Goal: Information Seeking & Learning: Learn about a topic

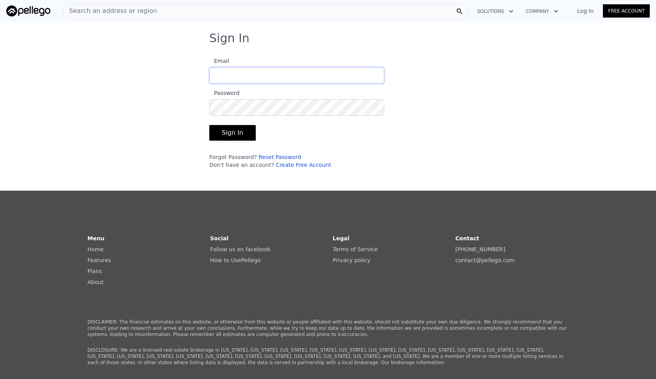
type input "[EMAIL_ADDRESS][DOMAIN_NAME]"
click at [231, 133] on button "Sign In" at bounding box center [232, 133] width 46 height 16
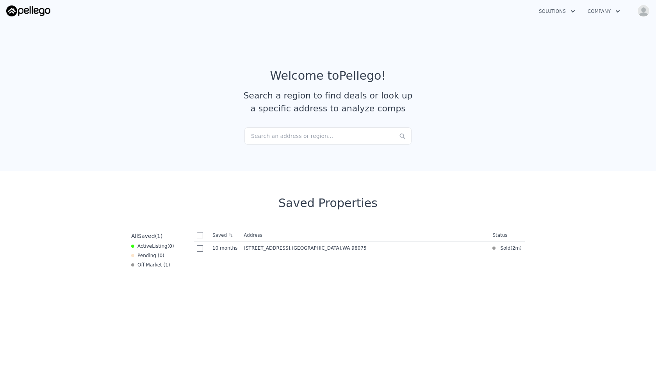
click at [607, 11] on button "Company" at bounding box center [603, 11] width 45 height 14
click at [643, 13] on img "button" at bounding box center [643, 11] width 12 height 12
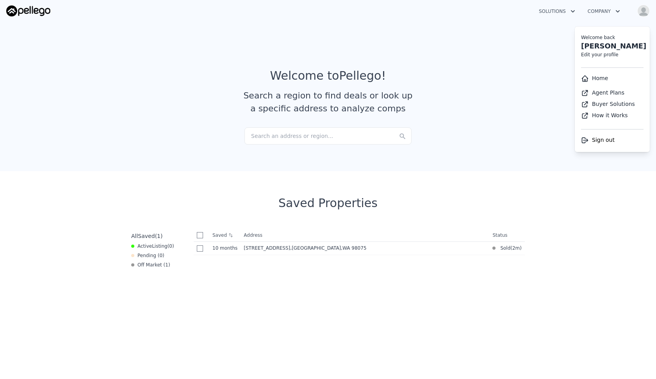
click at [599, 80] on link "Home" at bounding box center [594, 78] width 27 height 6
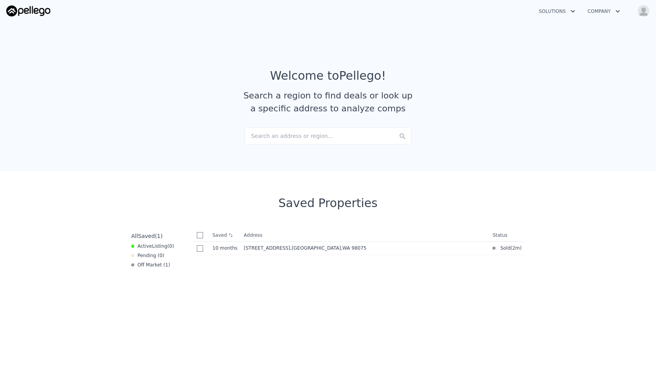
click at [330, 133] on div "Search an address or region..." at bounding box center [327, 135] width 167 height 17
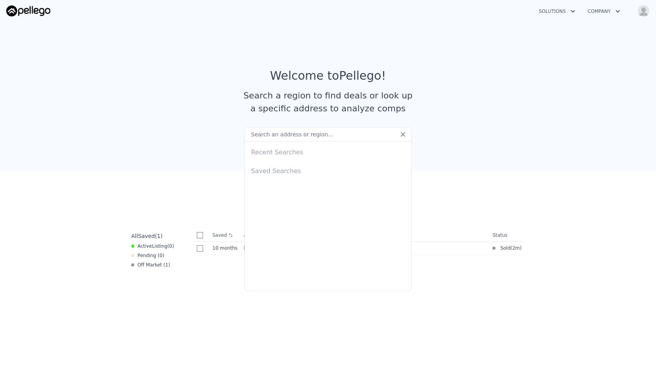
click at [319, 135] on input "text" at bounding box center [327, 134] width 167 height 14
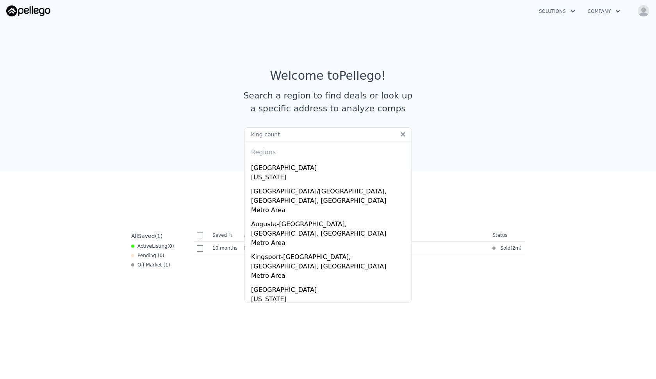
type input "[GEOGRAPHIC_DATA]"
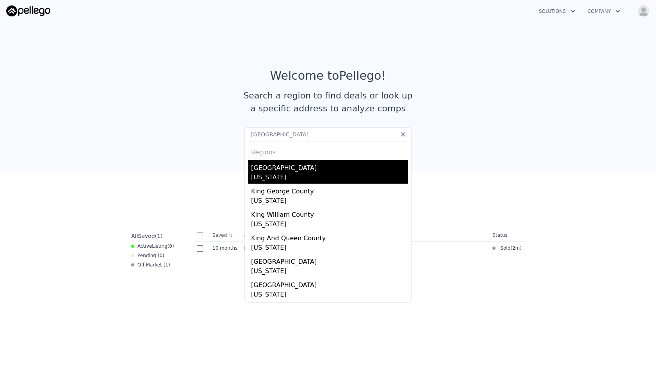
click at [273, 171] on div "[GEOGRAPHIC_DATA]" at bounding box center [329, 166] width 157 height 12
